Goal: Complete application form

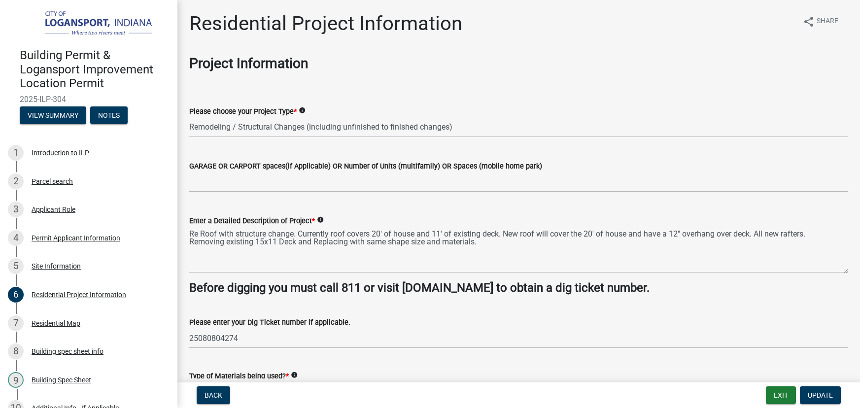
select select "fb9926f1-079d-4844-9e65-2f273ce57ea3"
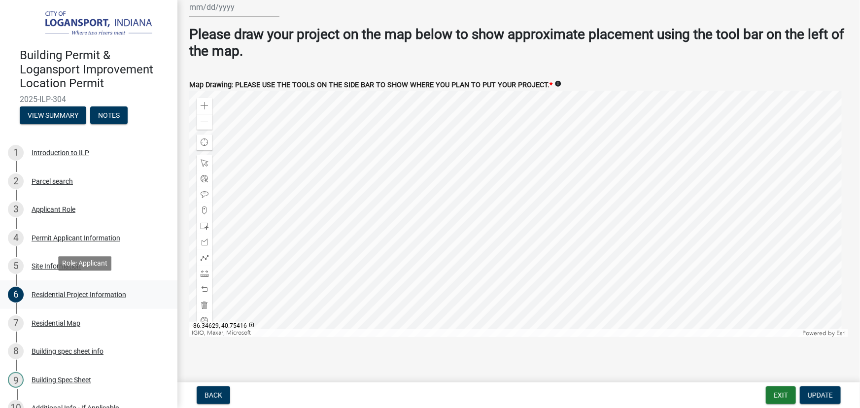
scroll to position [303, 0]
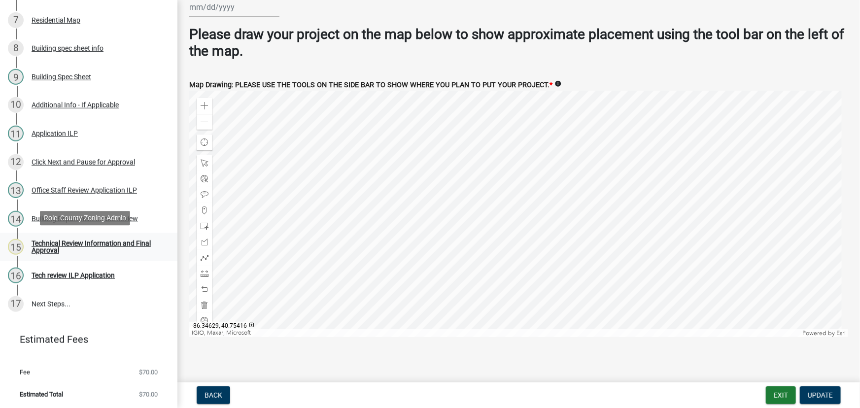
click at [100, 246] on div "Technical Review Information and Final Approval" at bounding box center [97, 247] width 130 height 14
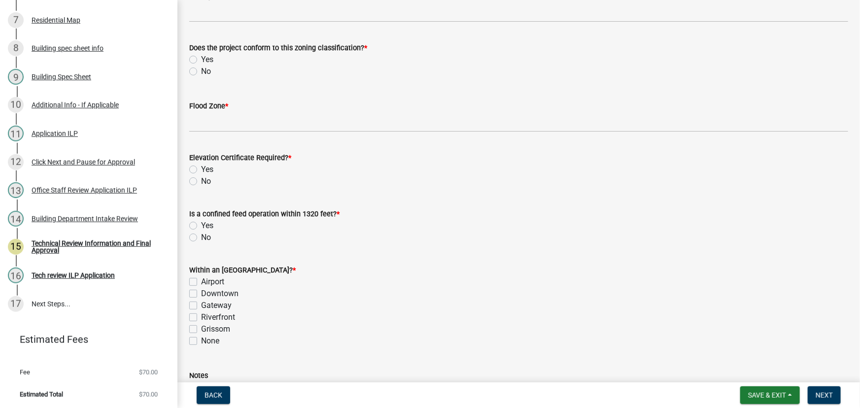
scroll to position [134, 0]
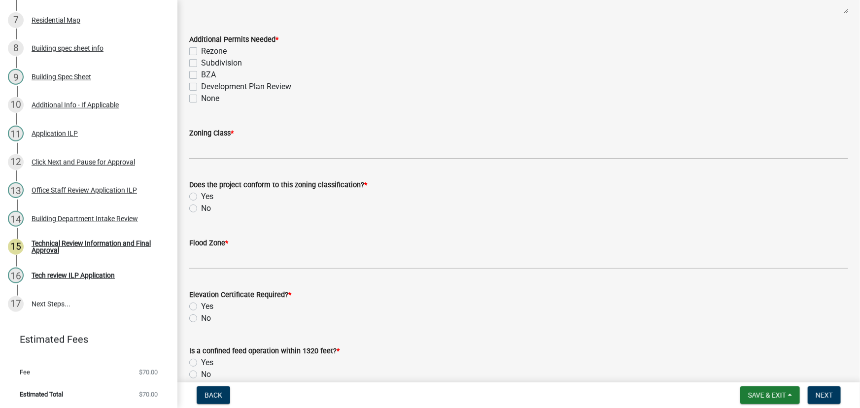
click at [201, 100] on label "None" at bounding box center [210, 99] width 18 height 12
click at [201, 99] on input "None" at bounding box center [204, 96] width 6 height 6
checkbox input "true"
checkbox input "false"
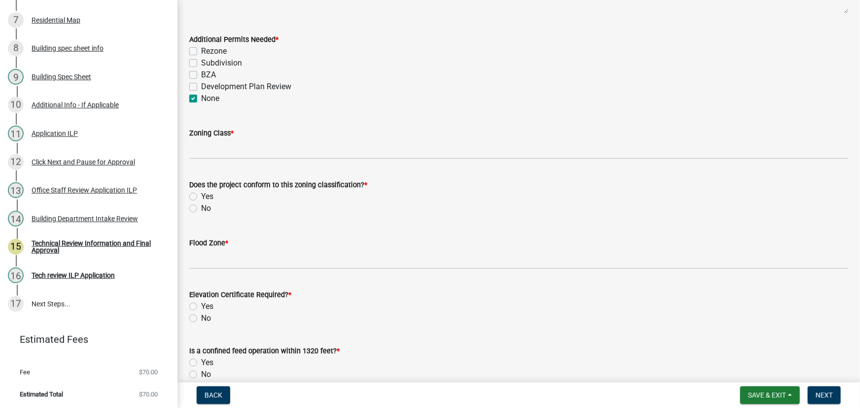
checkbox input "false"
checkbox input "true"
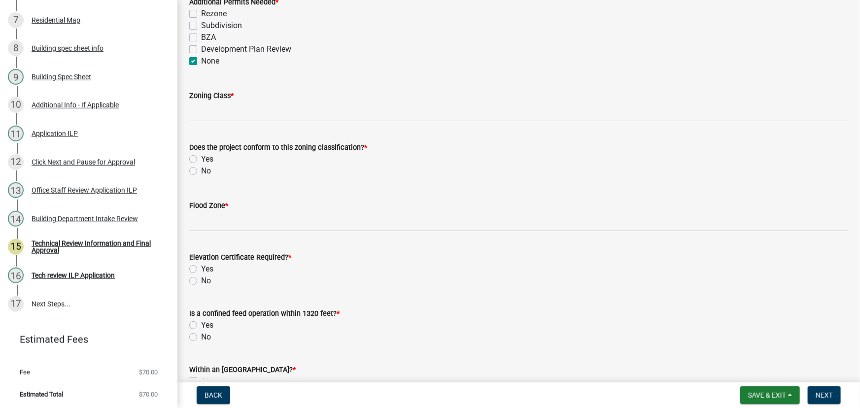
scroll to position [179, 0]
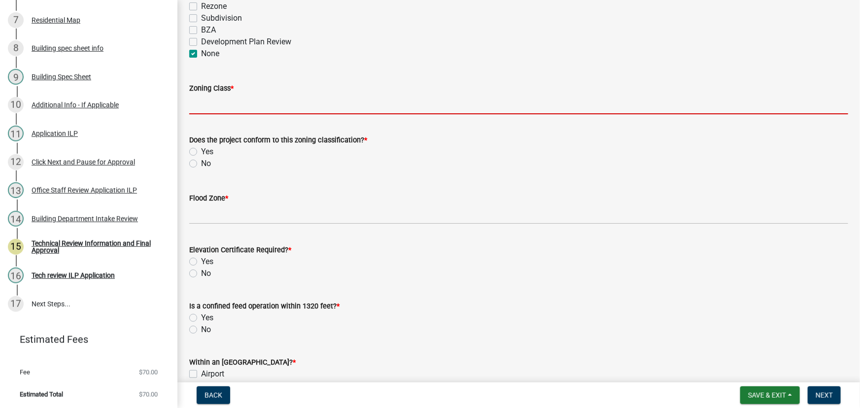
click at [194, 100] on input "Zoning Class *" at bounding box center [518, 104] width 659 height 20
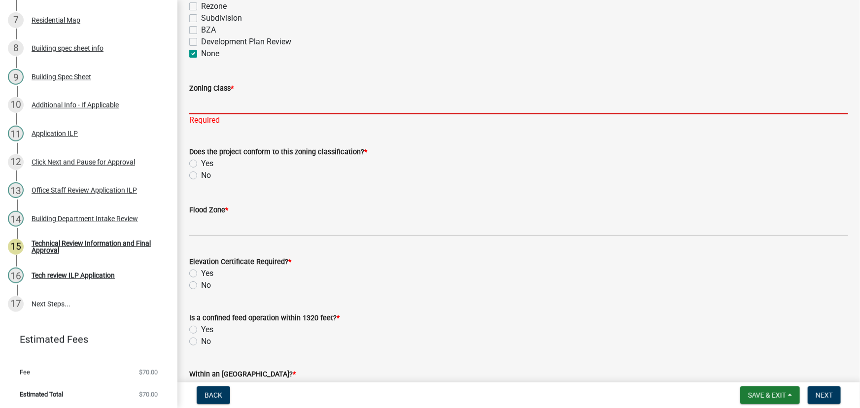
click at [229, 101] on input "Zoning Class *" at bounding box center [518, 104] width 659 height 20
type input "R3"
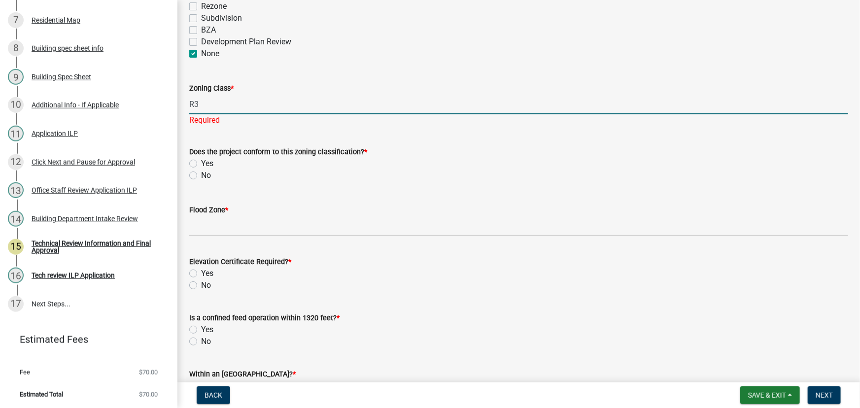
click at [192, 176] on wm-data-entity-input "Does the project conform to this zoning classification? * Yes No" at bounding box center [518, 162] width 659 height 56
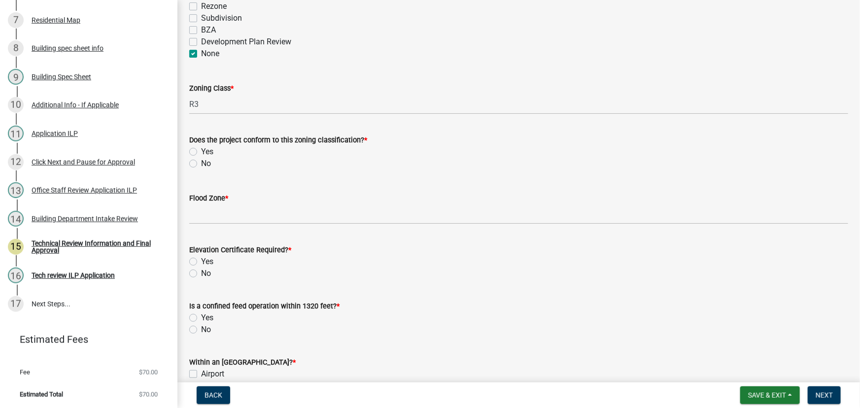
click at [195, 146] on div "Yes" at bounding box center [518, 152] width 659 height 12
click at [201, 150] on label "Yes" at bounding box center [207, 152] width 12 height 12
click at [201, 150] on input "Yes" at bounding box center [204, 149] width 6 height 6
radio input "true"
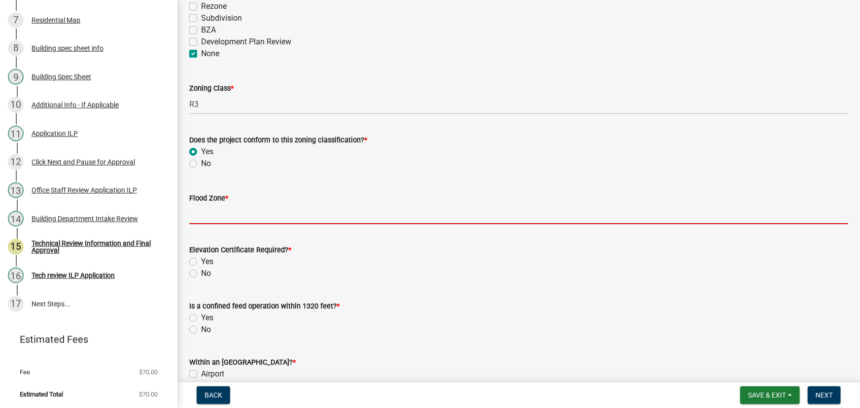
click at [204, 217] on input "Flood Zone *" at bounding box center [518, 214] width 659 height 20
type input "X"
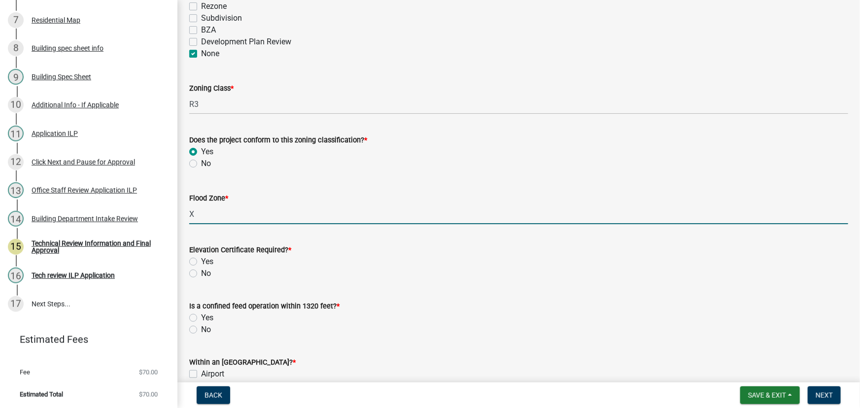
click at [201, 271] on label "No" at bounding box center [206, 274] width 10 height 12
click at [201, 271] on input "No" at bounding box center [204, 271] width 6 height 6
radio input "true"
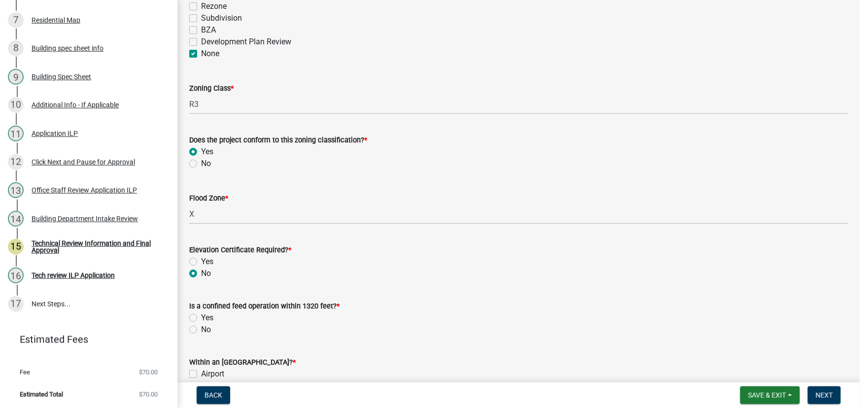
click at [201, 330] on label "No" at bounding box center [206, 330] width 10 height 12
click at [201, 330] on input "No" at bounding box center [204, 327] width 6 height 6
radio input "true"
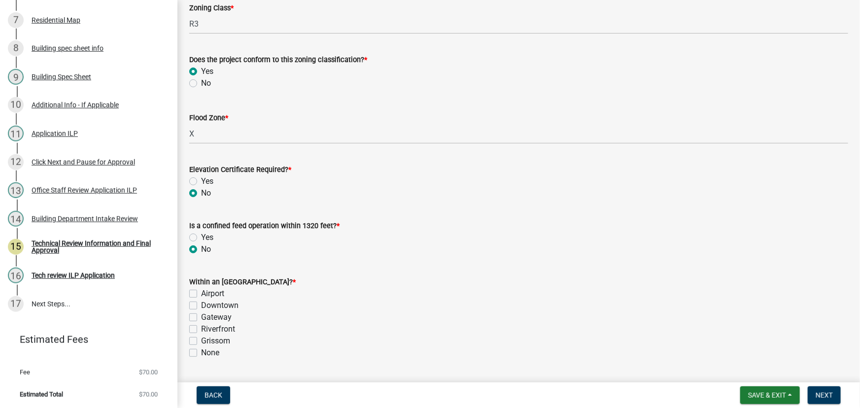
scroll to position [358, 0]
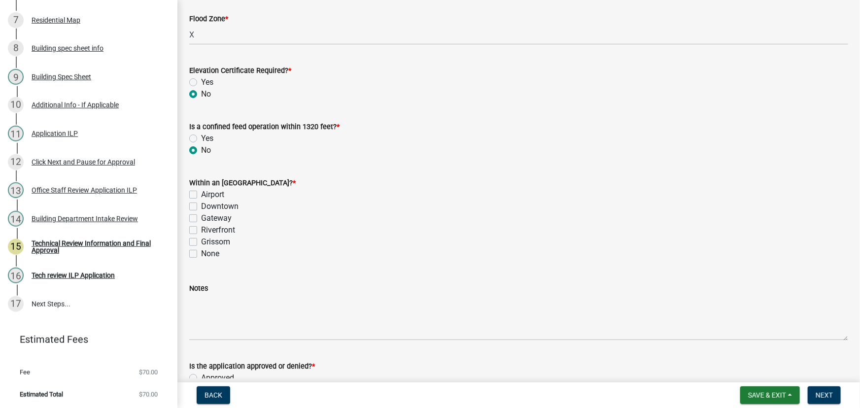
click at [201, 252] on label "None" at bounding box center [210, 254] width 18 height 12
click at [201, 252] on input "None" at bounding box center [204, 251] width 6 height 6
checkbox input "true"
checkbox input "false"
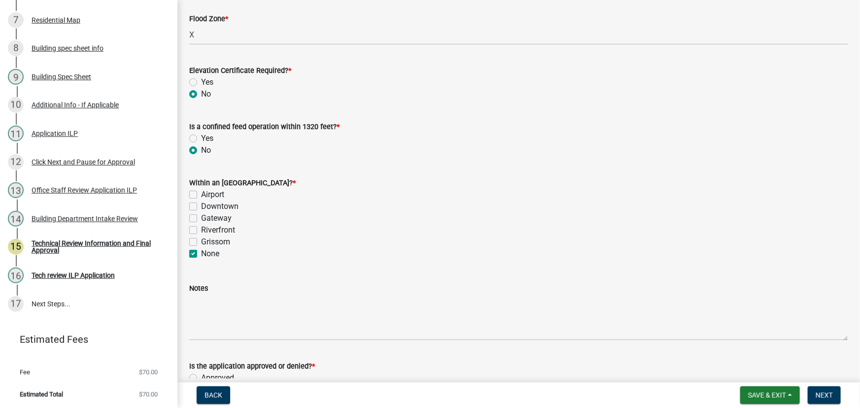
checkbox input "false"
checkbox input "true"
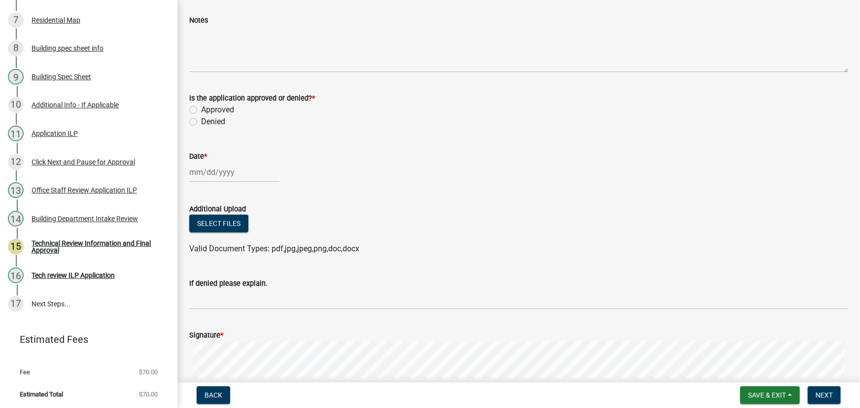
scroll to position [627, 0]
click at [201, 105] on label "Approved" at bounding box center [217, 109] width 33 height 12
click at [201, 105] on input "Approved" at bounding box center [204, 106] width 6 height 6
radio input "true"
click at [211, 167] on div at bounding box center [234, 172] width 90 height 20
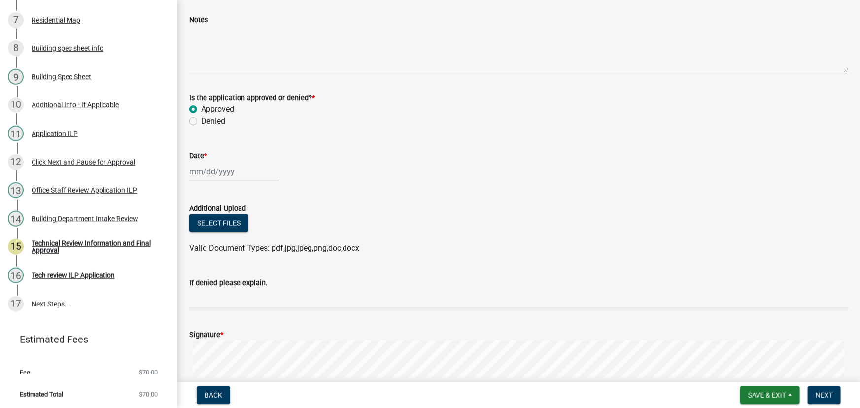
select select "8"
select select "2025"
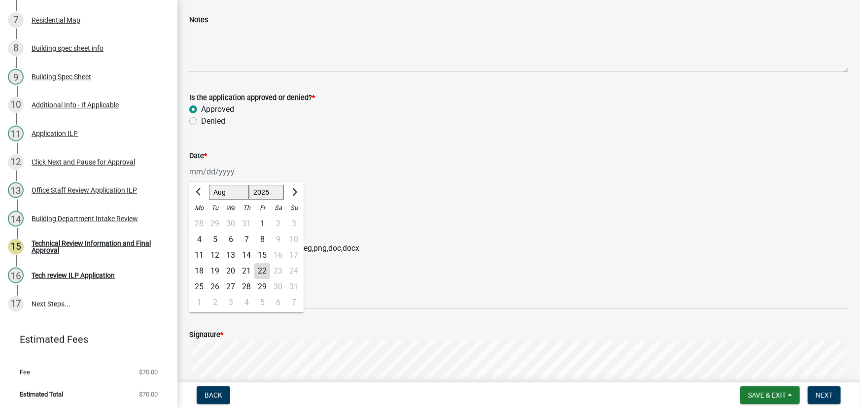
click at [258, 271] on div "22" at bounding box center [262, 272] width 16 height 16
type input "[DATE]"
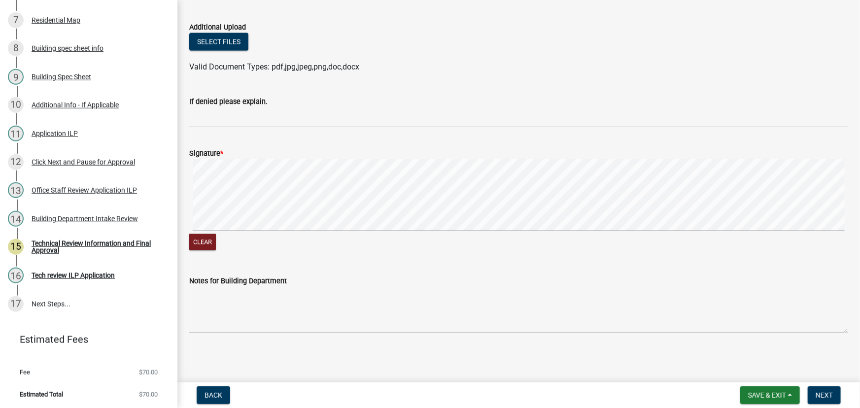
scroll to position [808, 0]
click at [370, 232] on signature-pad at bounding box center [518, 196] width 659 height 75
click at [827, 394] on span "Next" at bounding box center [824, 395] width 17 height 8
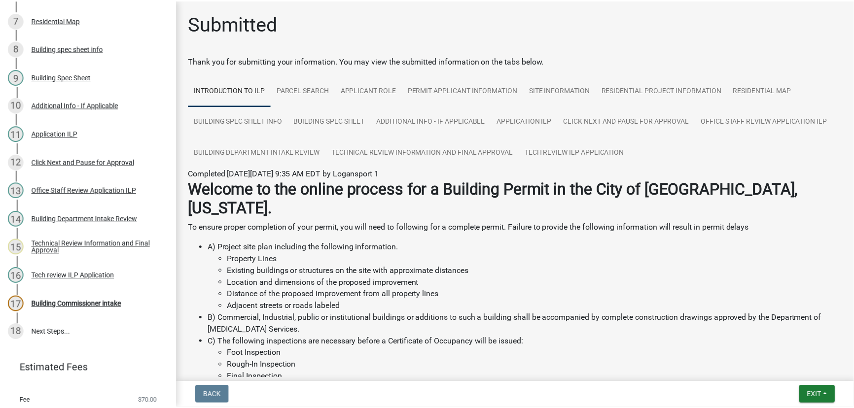
scroll to position [331, 0]
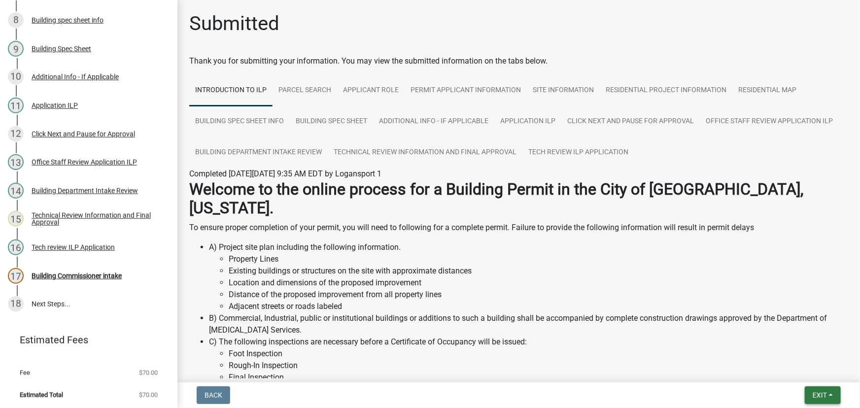
click at [828, 396] on button "Exit" at bounding box center [823, 395] width 36 height 18
click at [798, 373] on button "Save & Exit" at bounding box center [801, 370] width 79 height 24
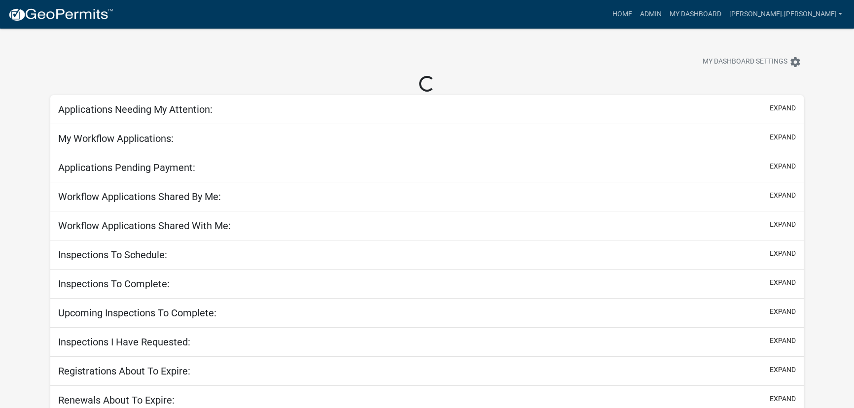
select select "3: 100"
